Goal: Information Seeking & Learning: Learn about a topic

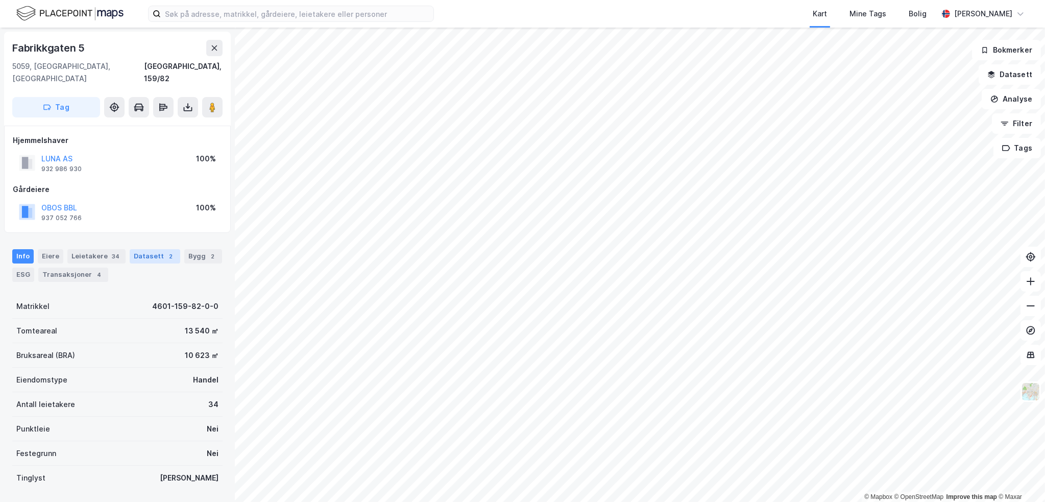
click at [170, 249] on div "Datasett 2" at bounding box center [155, 256] width 51 height 14
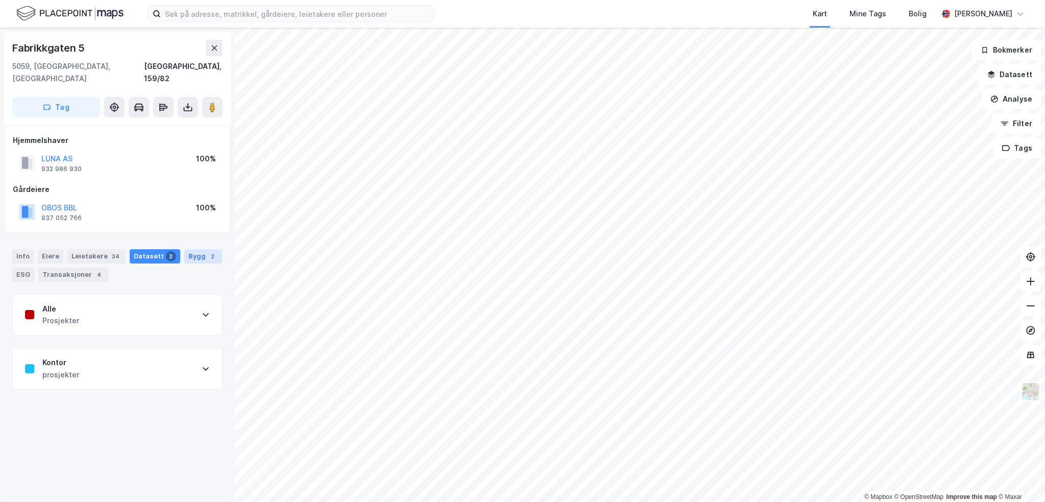
click at [187, 249] on div "Bygg 2" at bounding box center [203, 256] width 38 height 14
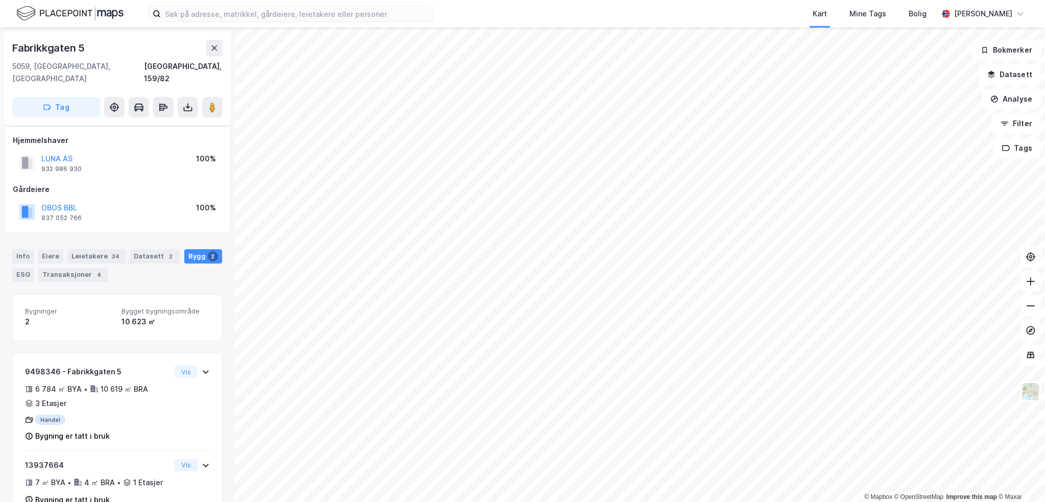
scroll to position [15, 0]
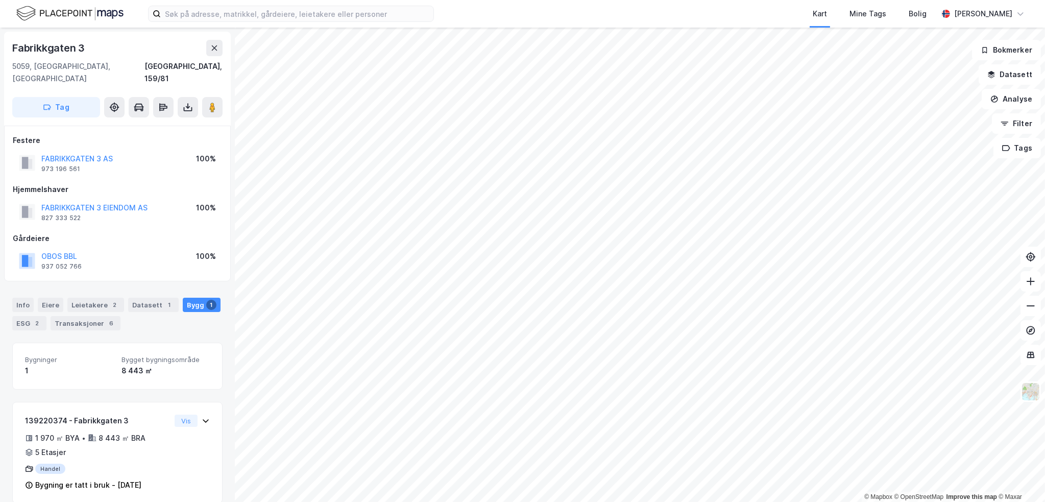
scroll to position [1, 0]
click at [80, 316] on div "Transaksjoner 6" at bounding box center [86, 323] width 70 height 14
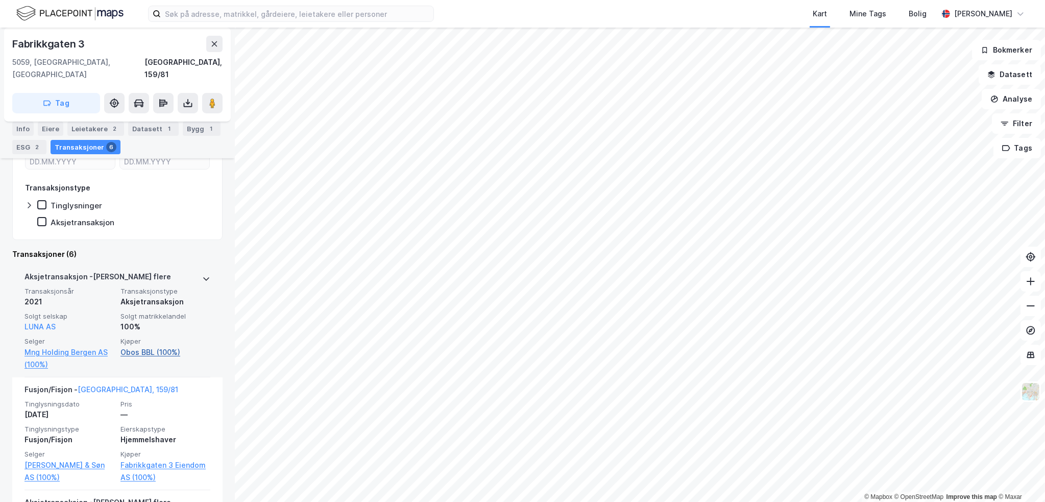
scroll to position [325, 0]
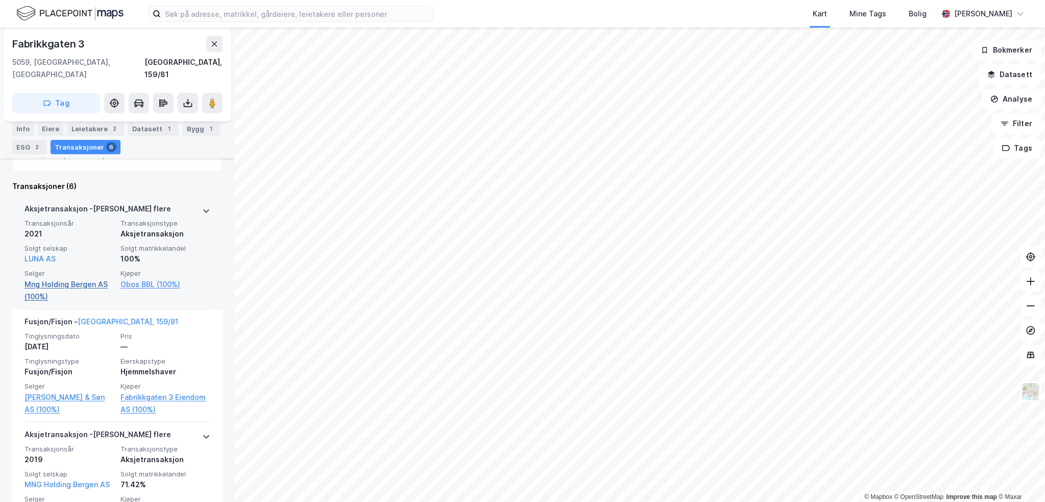
click at [75, 278] on link "Mng Holding Bergen AS (100%)" at bounding box center [70, 290] width 90 height 25
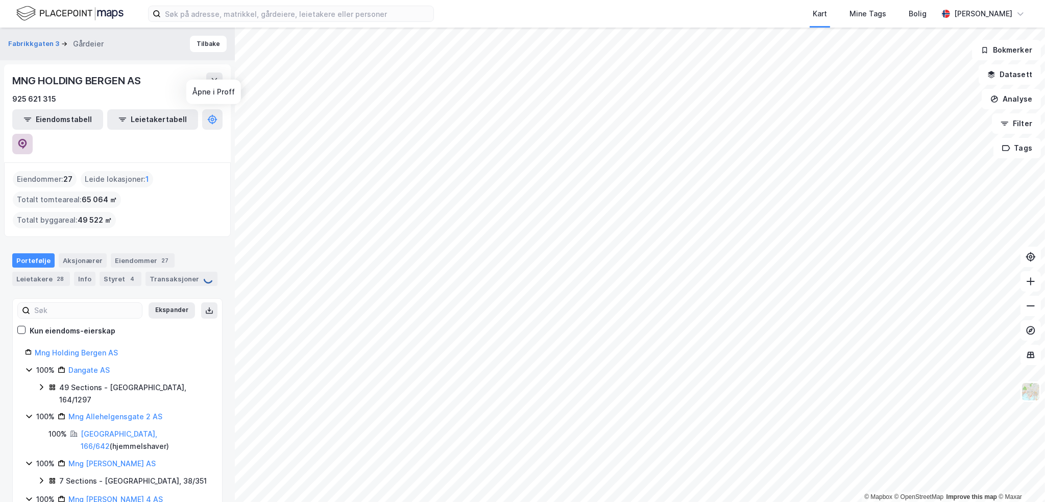
click at [27, 139] on icon at bounding box center [22, 144] width 9 height 10
